Goal: Find contact information: Find contact information

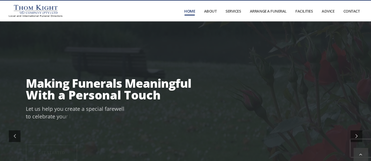
scroll to position [59, 0]
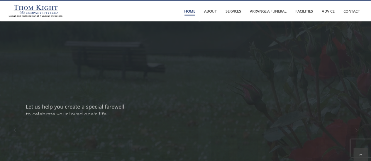
click at [348, 11] on link "Contact" at bounding box center [351, 11] width 25 height 21
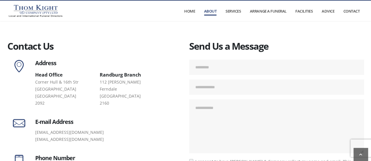
scroll to position [264, 0]
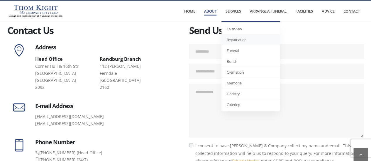
click at [232, 40] on link "Repatriation" at bounding box center [250, 40] width 59 height 11
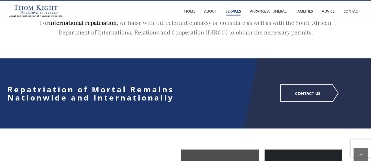
scroll to position [615, 0]
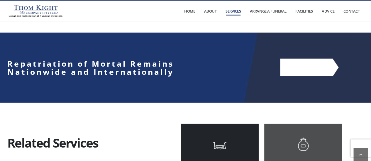
click at [301, 61] on link "CONTACT US" at bounding box center [309, 68] width 58 height 18
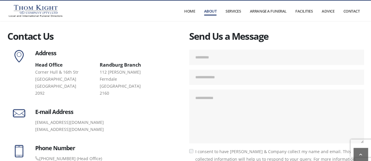
scroll to position [293, 0]
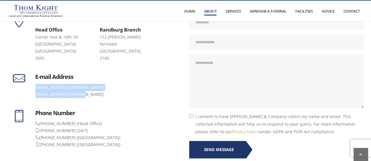
drag, startPoint x: 85, startPoint y: 95, endPoint x: 33, endPoint y: 89, distance: 52.8
click at [33, 89] on div "E-mail Address [EMAIL_ADDRESS][DOMAIN_NAME] [EMAIL_ADDRESS][DOMAIN_NAME]" at bounding box center [106, 86] width 151 height 25
copy ul "[EMAIL_ADDRESS][DOMAIN_NAME] [EMAIL_ADDRESS][DOMAIN_NAME]"
